Goal: Browse casually: Explore the website without a specific task or goal

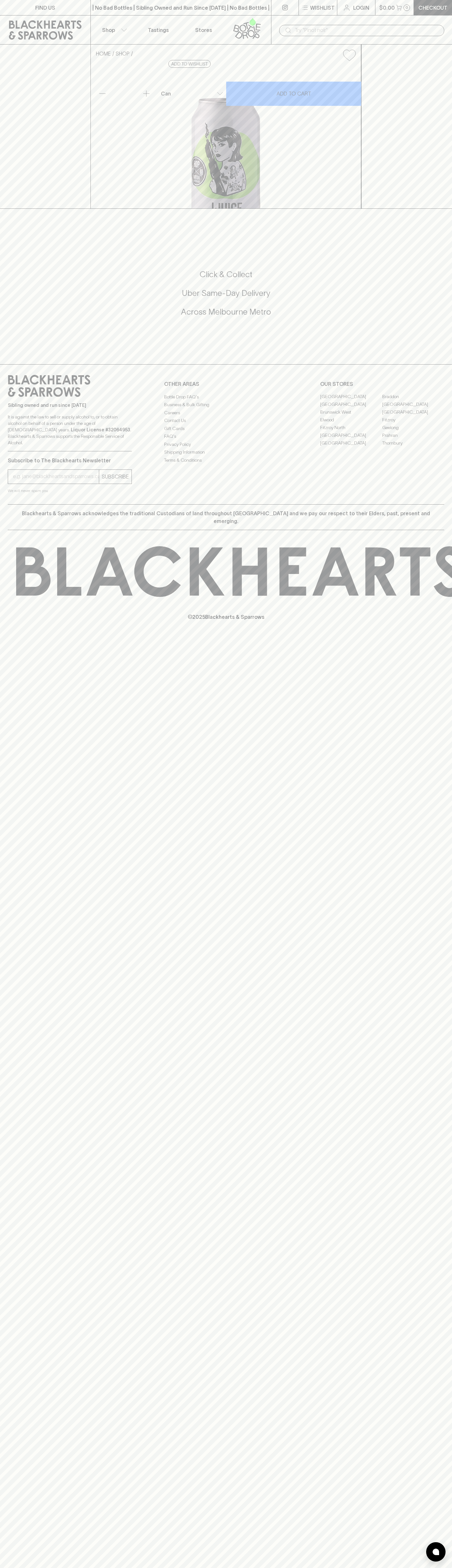
click at [330, 18] on div "​" at bounding box center [361, 30] width 181 height 29
click at [434, 884] on div "FIND US | No Bad Bottles | Sibling Owned and Run Since [DATE] | No Bad Bottles …" at bounding box center [226, 784] width 452 height 1568
click at [60, 1567] on html "FIND US | No Bad Bottles | Sibling Owned and Run Since [DATE] | No Bad Bottles …" at bounding box center [226, 784] width 452 height 1568
click at [26, 1363] on div "FIND US | No Bad Bottles | Sibling Owned and Run Since [DATE] | No Bad Bottles …" at bounding box center [226, 784] width 452 height 1568
